Goal: Check status: Check status

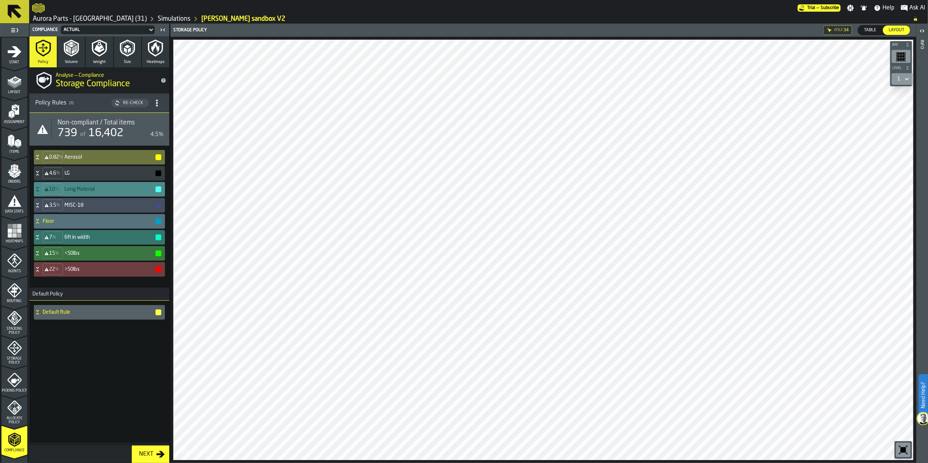
scroll to position [111, 0]
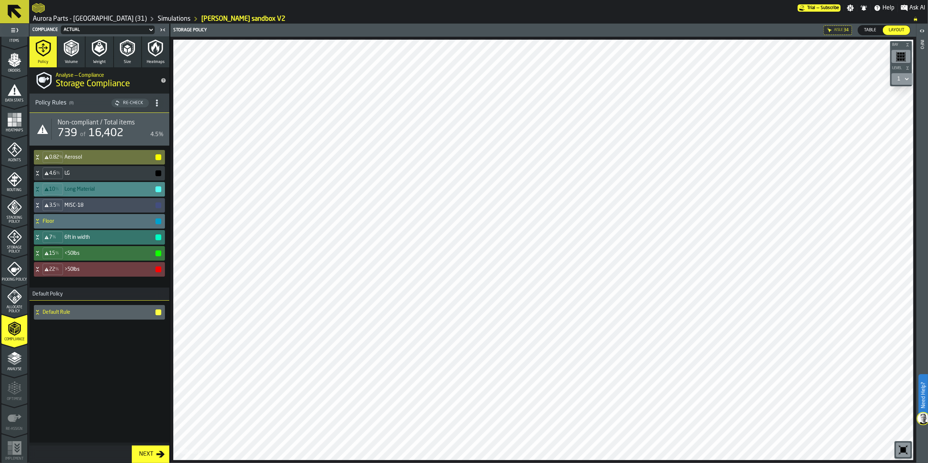
click at [18, 242] on icon "menu Storage Policy" at bounding box center [14, 237] width 15 height 15
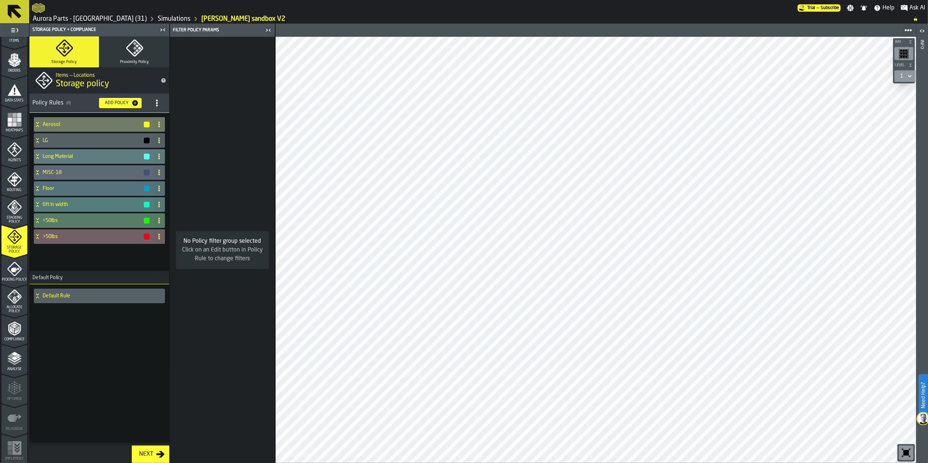
click at [21, 328] on div "Compliance" at bounding box center [14, 331] width 26 height 20
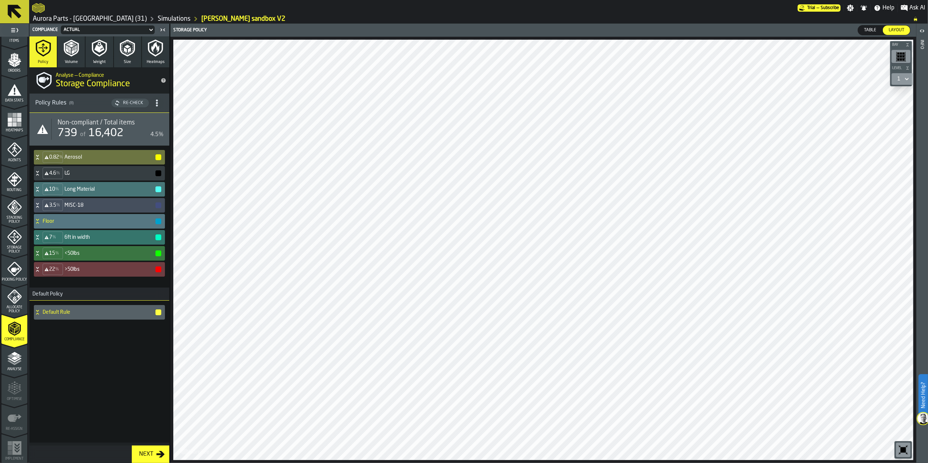
click at [40, 219] on icon at bounding box center [37, 221] width 7 height 6
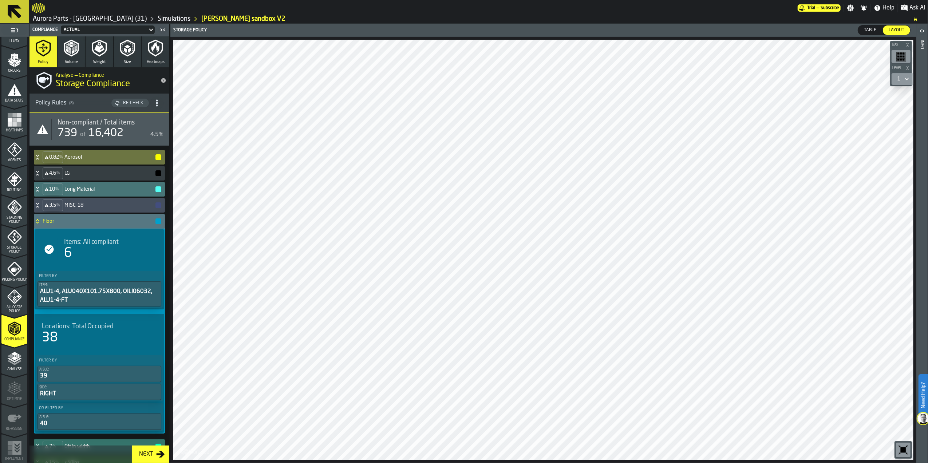
click at [40, 219] on icon at bounding box center [37, 221] width 7 height 6
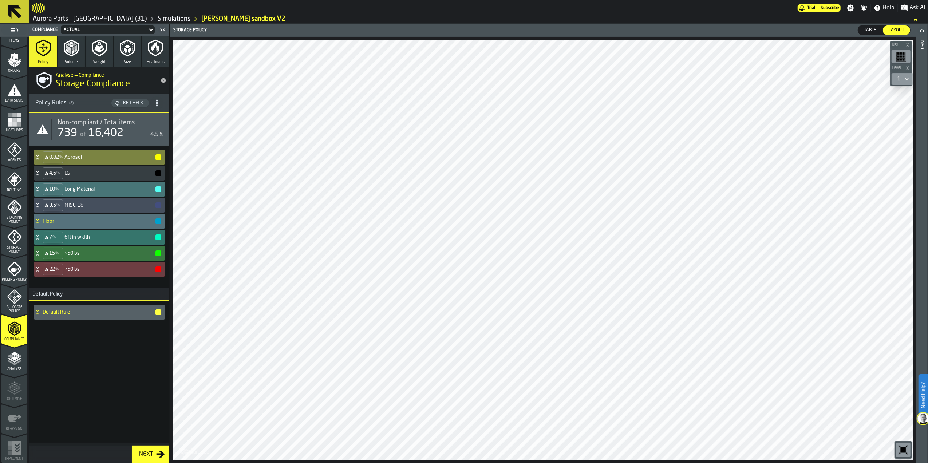
click at [80, 154] on h4 "Aerosol" at bounding box center [109, 157] width 90 height 6
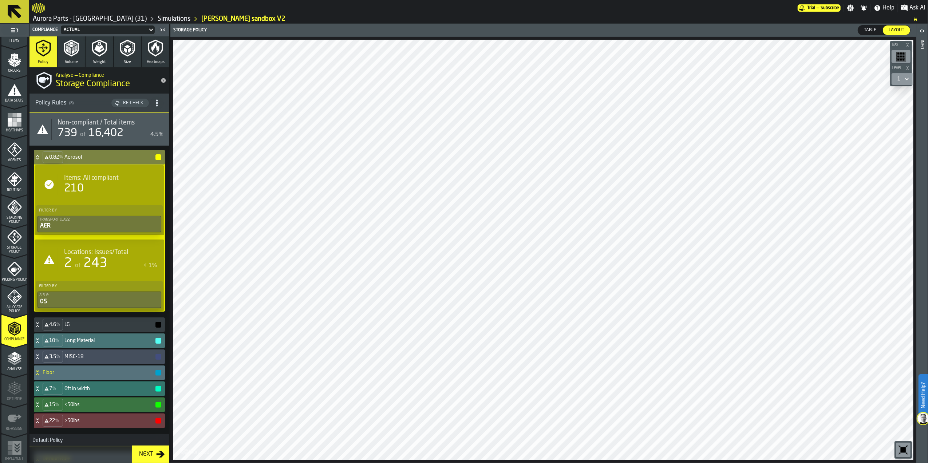
click at [80, 154] on h4 "Aerosol" at bounding box center [109, 157] width 90 height 6
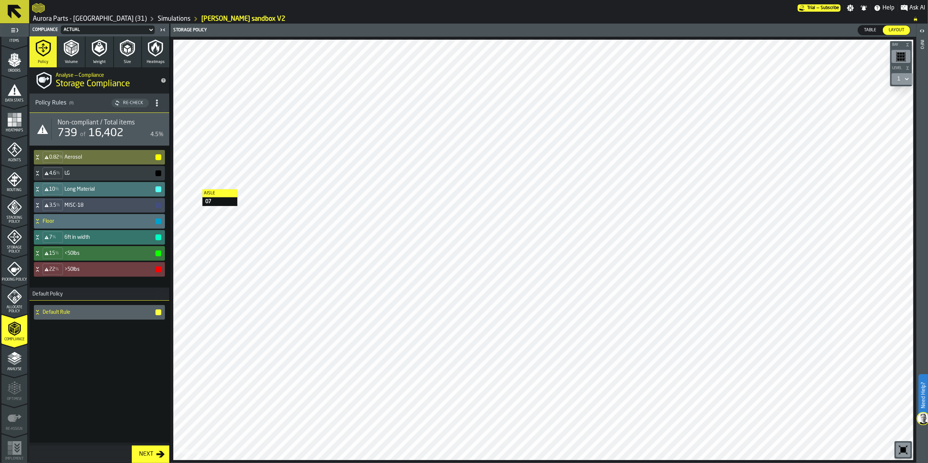
click at [104, 344] on div "Default Rule" at bounding box center [99, 372] width 140 height 142
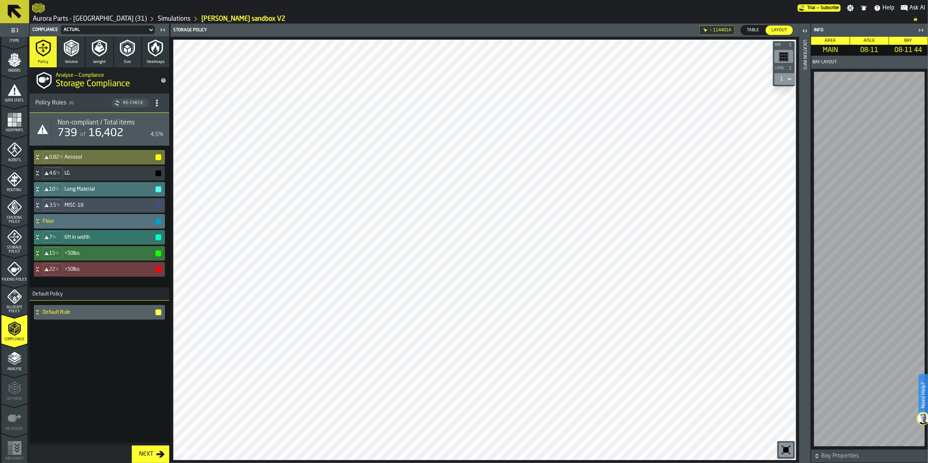
click at [803, 34] on icon "button-toggle-Open" at bounding box center [804, 31] width 9 height 9
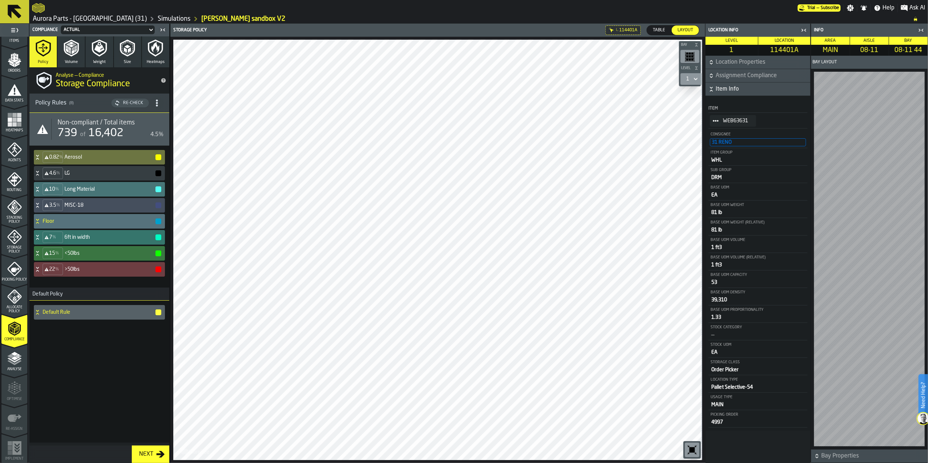
click at [713, 88] on icon "button-" at bounding box center [711, 89] width 7 height 7
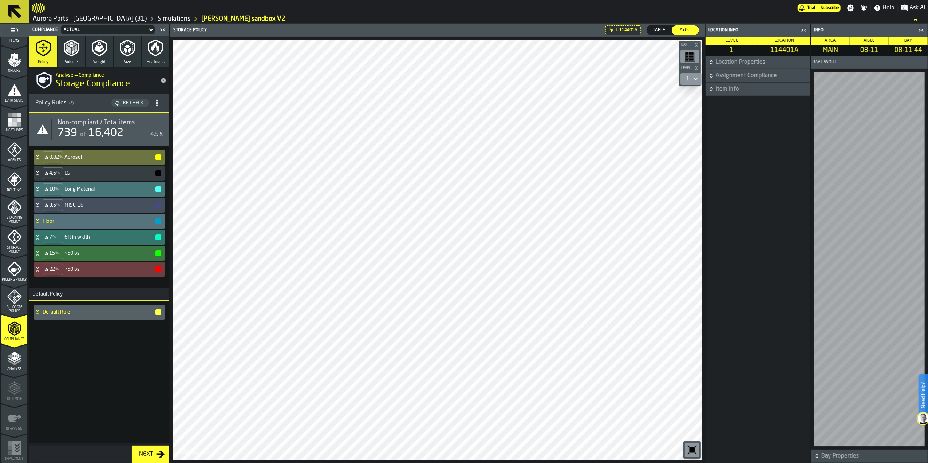
click at [713, 88] on icon "button-" at bounding box center [711, 89] width 7 height 7
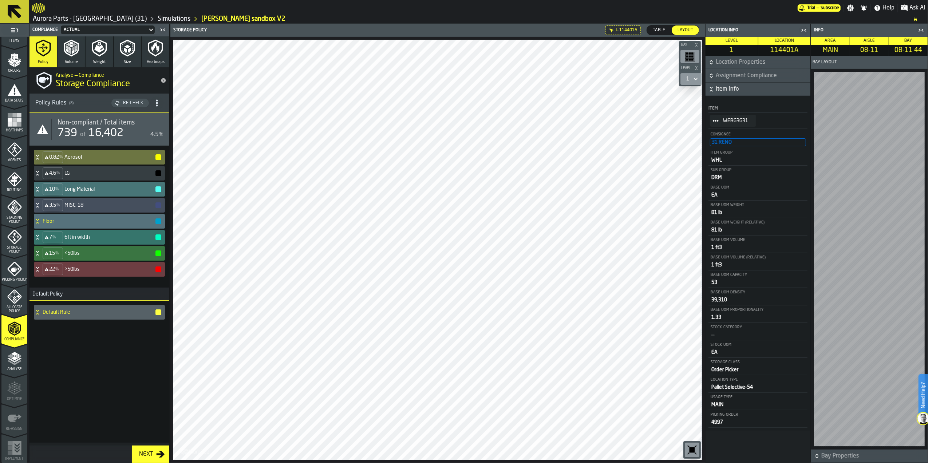
click at [806, 29] on icon "button-toggle-Close me" at bounding box center [803, 30] width 9 height 9
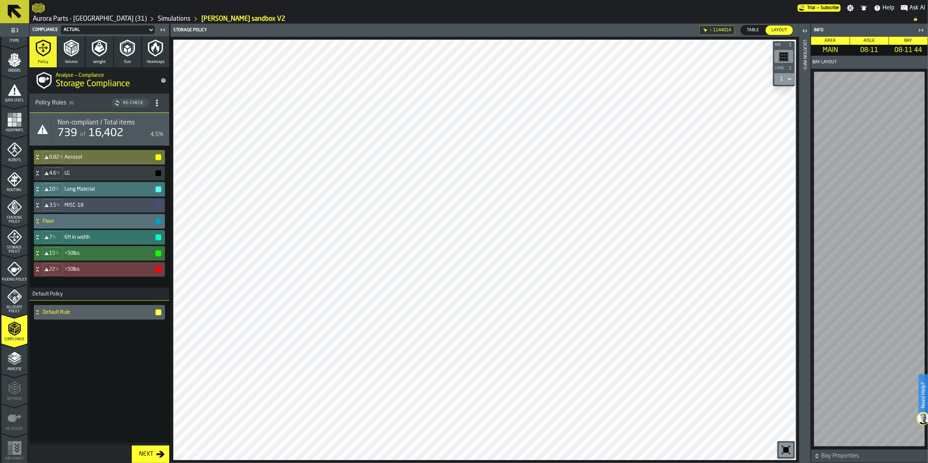
click at [918, 30] on icon "button-toggle-Close me" at bounding box center [921, 30] width 9 height 9
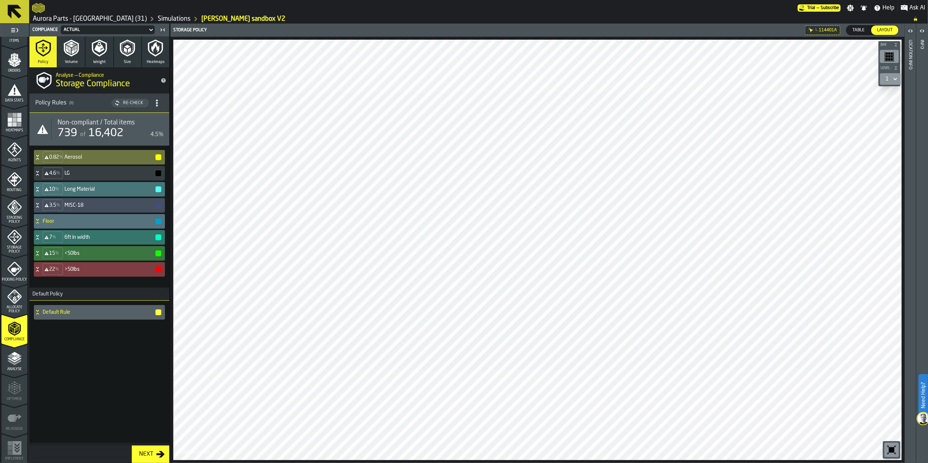
click at [159, 266] on main "1 Start 1.1 Layout 1.2 Assignment 1.3 Items 1.4 Orders 1.5 Data Stats 1.6 Heatm…" at bounding box center [464, 243] width 928 height 439
click at [83, 206] on h4 "MISC-18" at bounding box center [109, 205] width 90 height 6
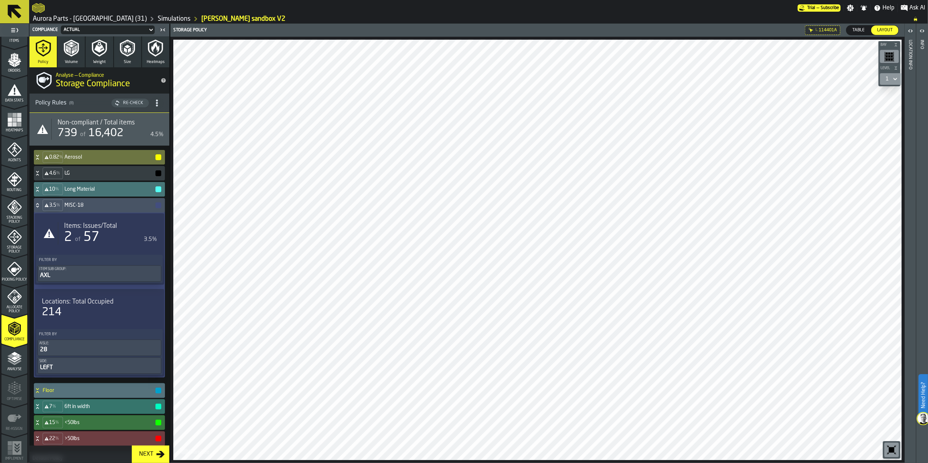
click at [106, 241] on div "2 of 57" at bounding box center [102, 237] width 77 height 15
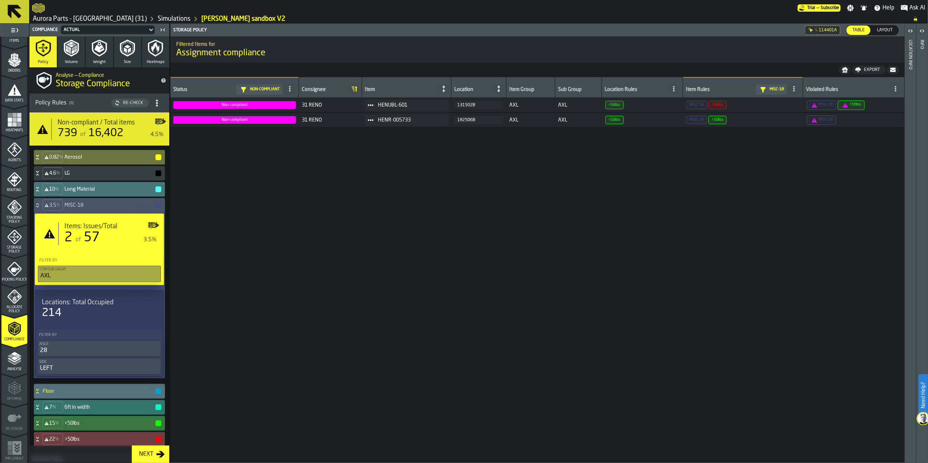
click at [38, 206] on icon at bounding box center [37, 205] width 7 height 6
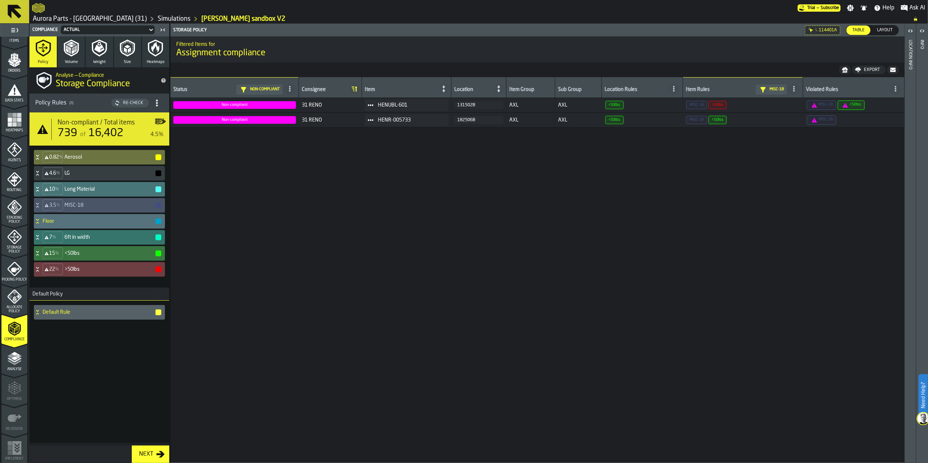
click at [38, 126] on icon "stat-Non-compliant / Total items" at bounding box center [43, 129] width 12 height 12
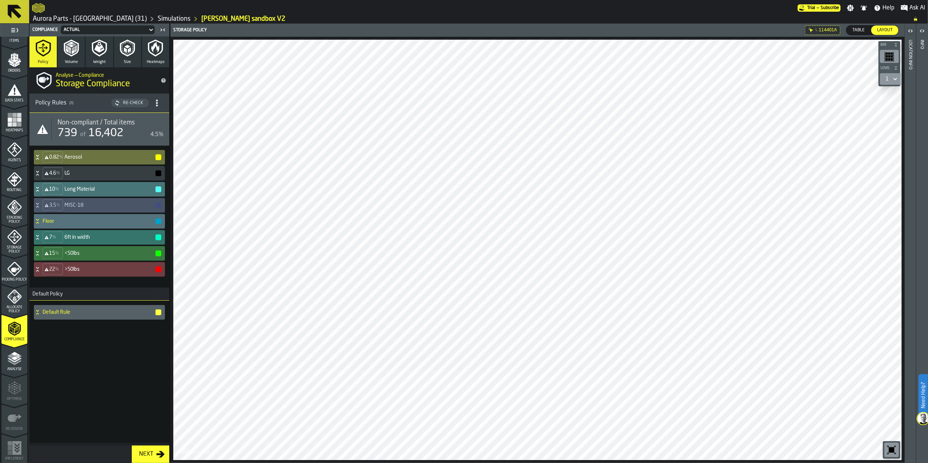
click at [142, 105] on div "Re-Check" at bounding box center [133, 102] width 26 height 5
click at [0, 0] on icon "Storage Policy" at bounding box center [0, 0] width 0 height 0
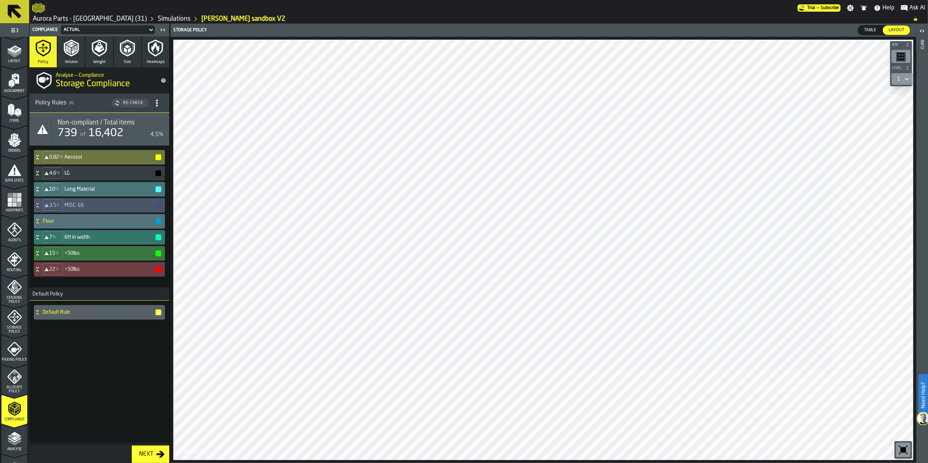
scroll to position [48, 0]
